Goal: Communication & Community: Connect with others

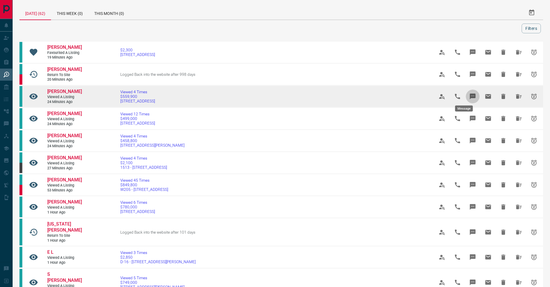
click at [470, 94] on icon "Message" at bounding box center [473, 96] width 7 height 7
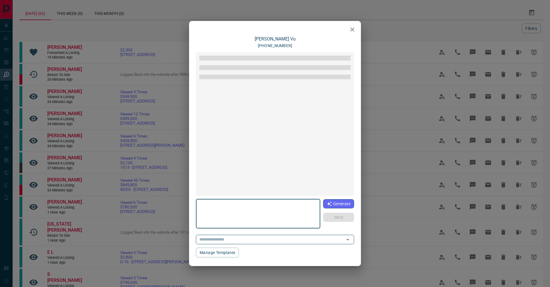
type textarea "**********"
type input "**********"
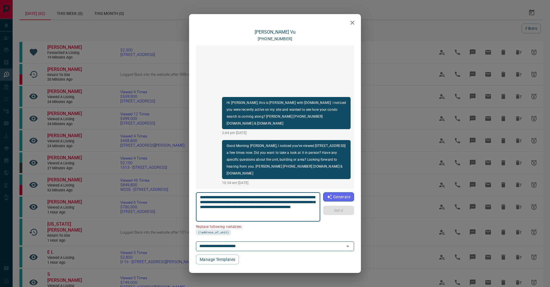
click at [145, 98] on div "**********" at bounding box center [275, 143] width 550 height 287
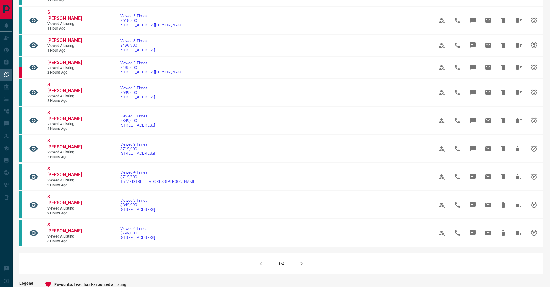
scroll to position [310, 0]
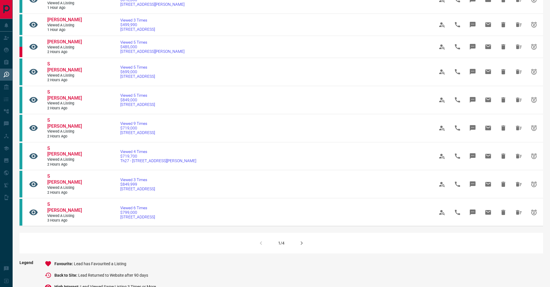
click at [302, 239] on icon "button" at bounding box center [301, 242] width 7 height 7
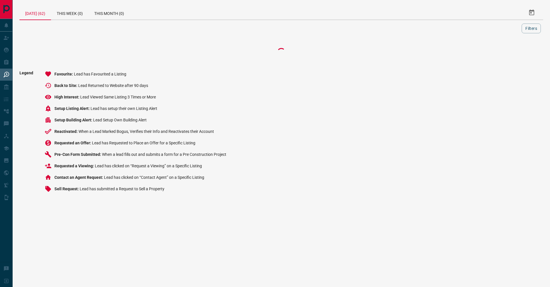
scroll to position [0, 0]
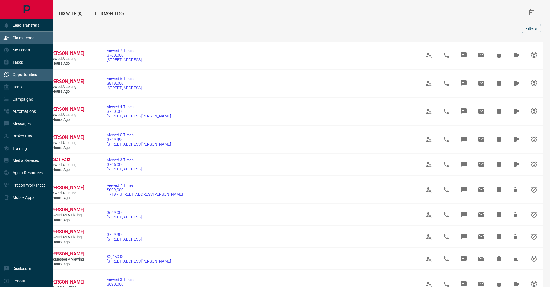
click at [6, 37] on icon at bounding box center [6, 38] width 5 height 4
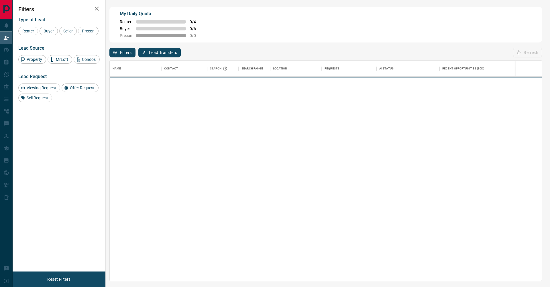
scroll to position [220, 432]
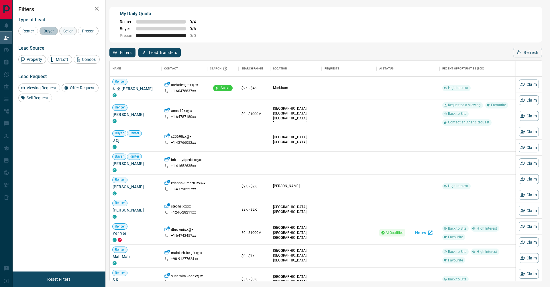
drag, startPoint x: 54, startPoint y: 33, endPoint x: 73, endPoint y: 33, distance: 18.9
click at [55, 33] on span "Buyer" at bounding box center [49, 31] width 14 height 5
click at [73, 33] on div "Seller" at bounding box center [67, 31] width 17 height 9
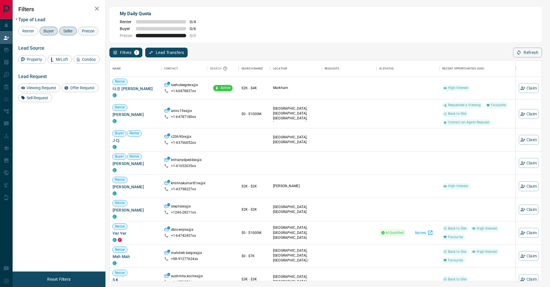
click at [80, 33] on span "Precon" at bounding box center [88, 31] width 17 height 5
click at [102, 8] on button "button" at bounding box center [96, 8] width 11 height 11
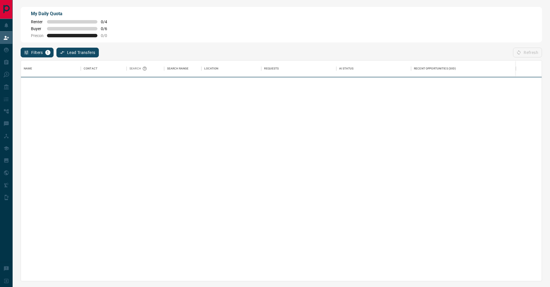
scroll to position [0, 0]
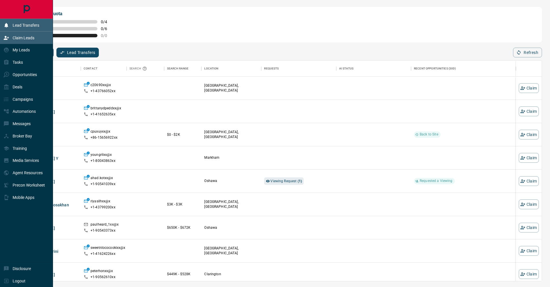
click at [32, 26] on p "Lead Transfers" at bounding box center [26, 25] width 27 height 5
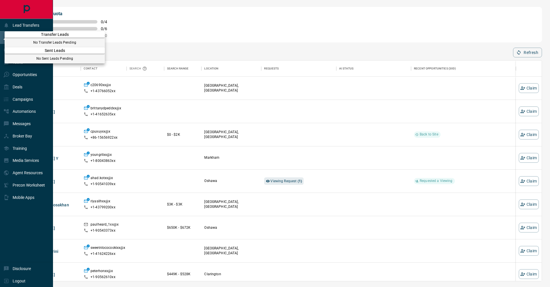
click at [32, 26] on div at bounding box center [275, 143] width 550 height 287
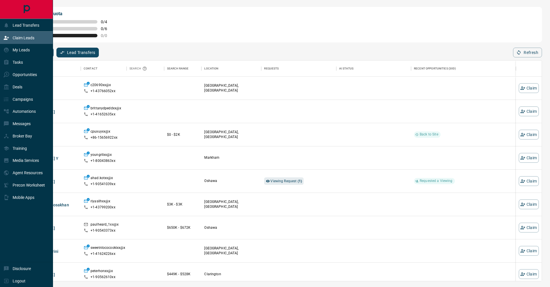
click at [177, 23] on div "My Daily Quota Renter 0 / 4 Buyer 0 / 6 Precon 0 / 0" at bounding box center [282, 25] width 522 height 36
click at [162, 57] on div "Filters 1 Lead Transfers 0 Refresh" at bounding box center [282, 49] width 522 height 15
